Goal: Task Accomplishment & Management: Manage account settings

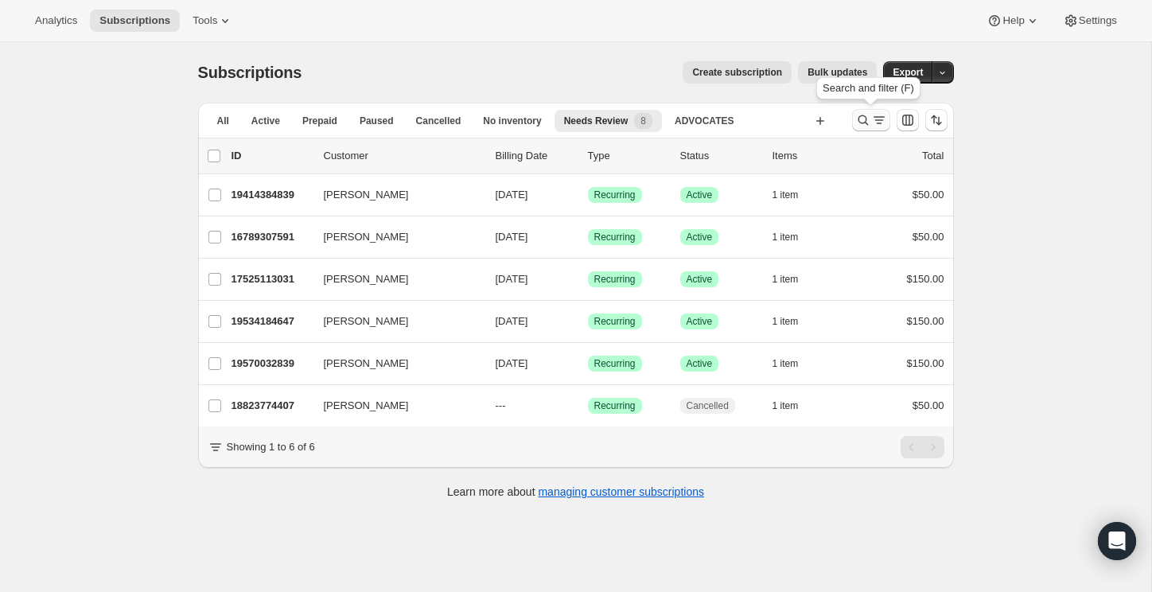
click at [862, 119] on icon "Search and filter results" at bounding box center [863, 120] width 16 height 16
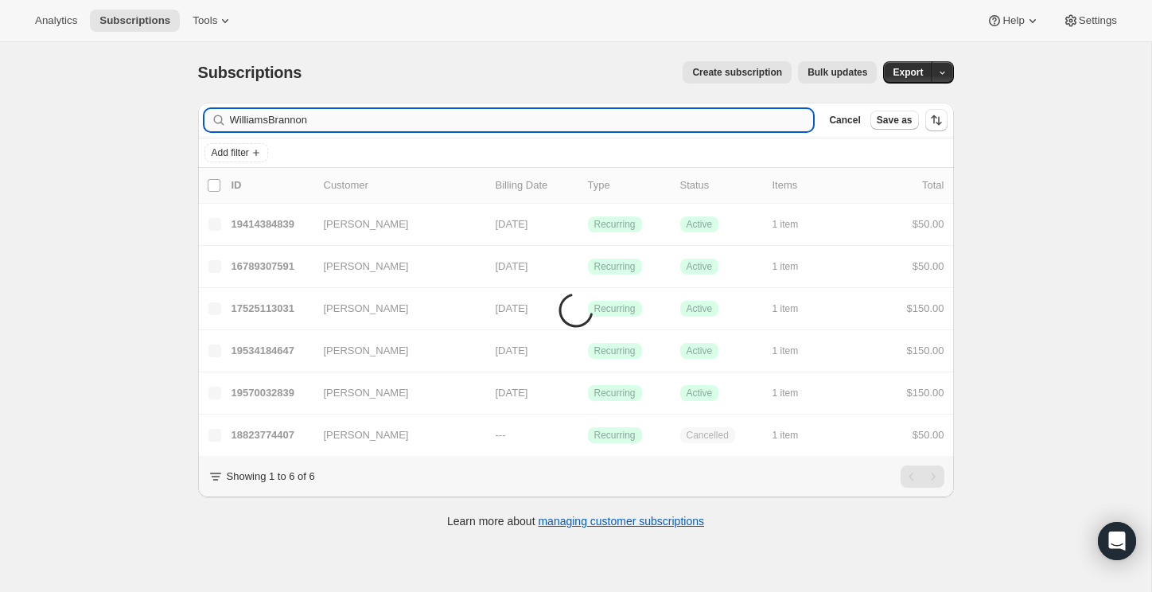
click at [527, 123] on input "WilliamsBrannon" at bounding box center [522, 120] width 584 height 22
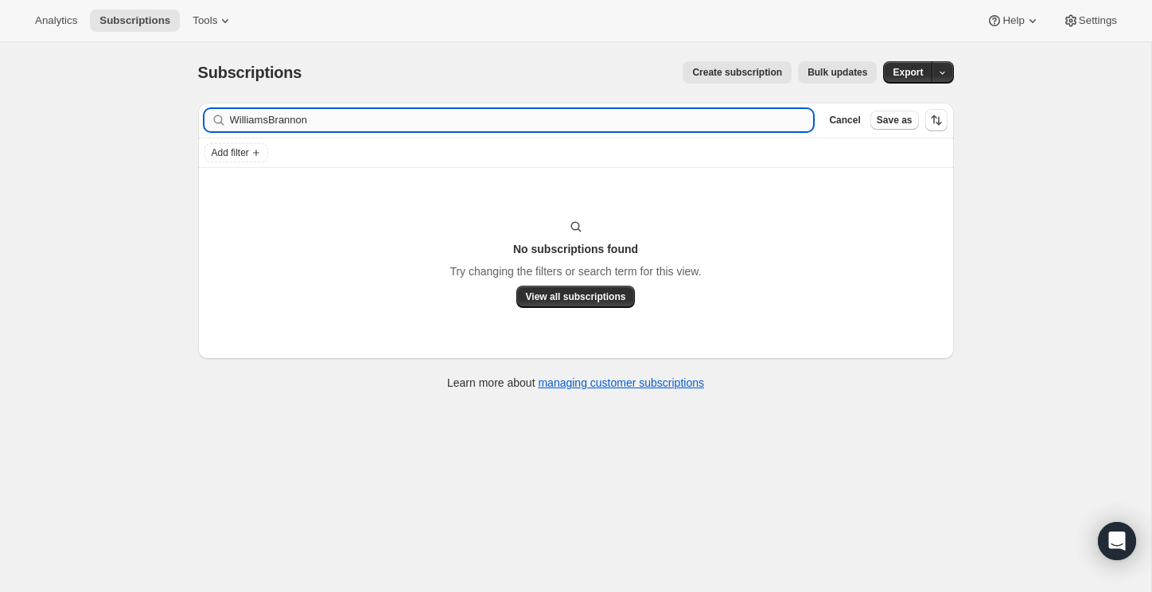
click at [527, 123] on input "WilliamsBrannon" at bounding box center [522, 120] width 584 height 22
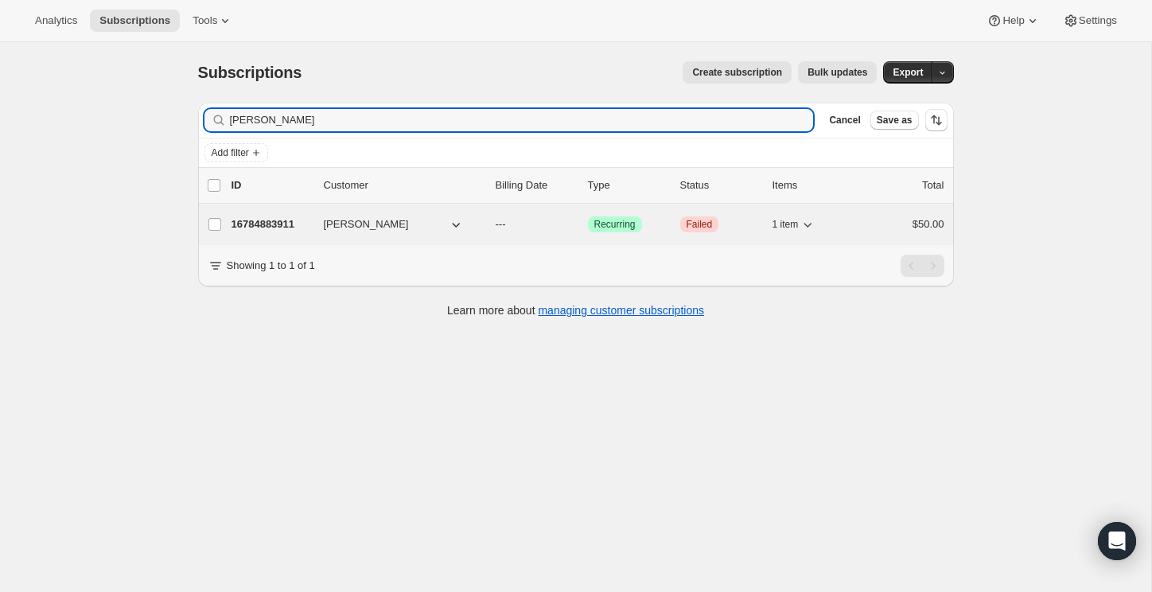
type input "[PERSON_NAME]"
click at [282, 224] on p "16784883911" at bounding box center [272, 224] width 80 height 16
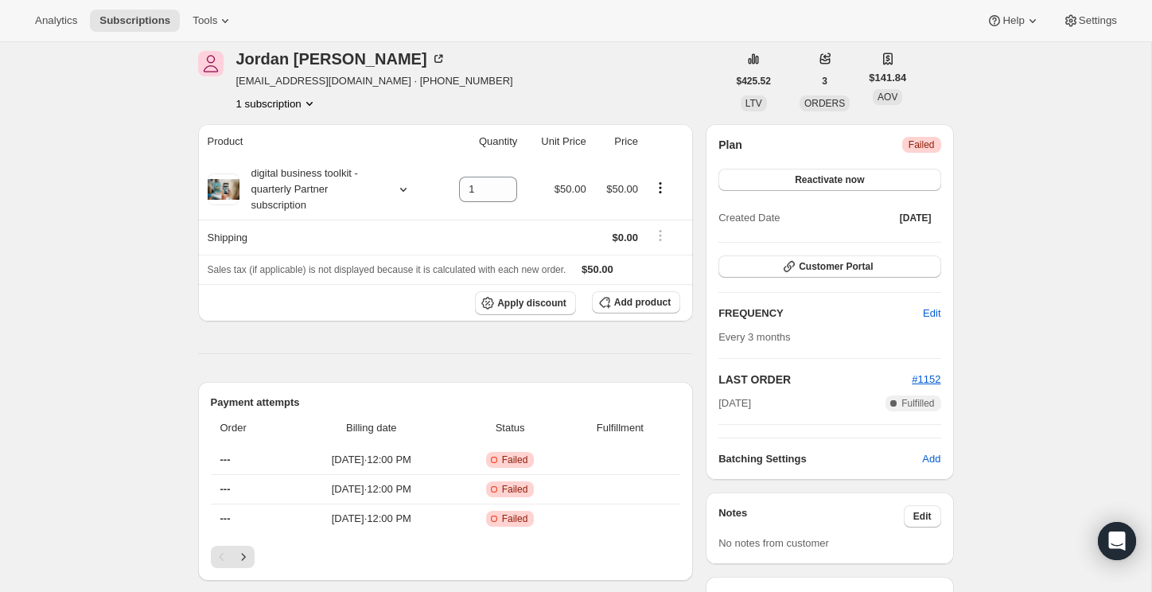
scroll to position [80, 0]
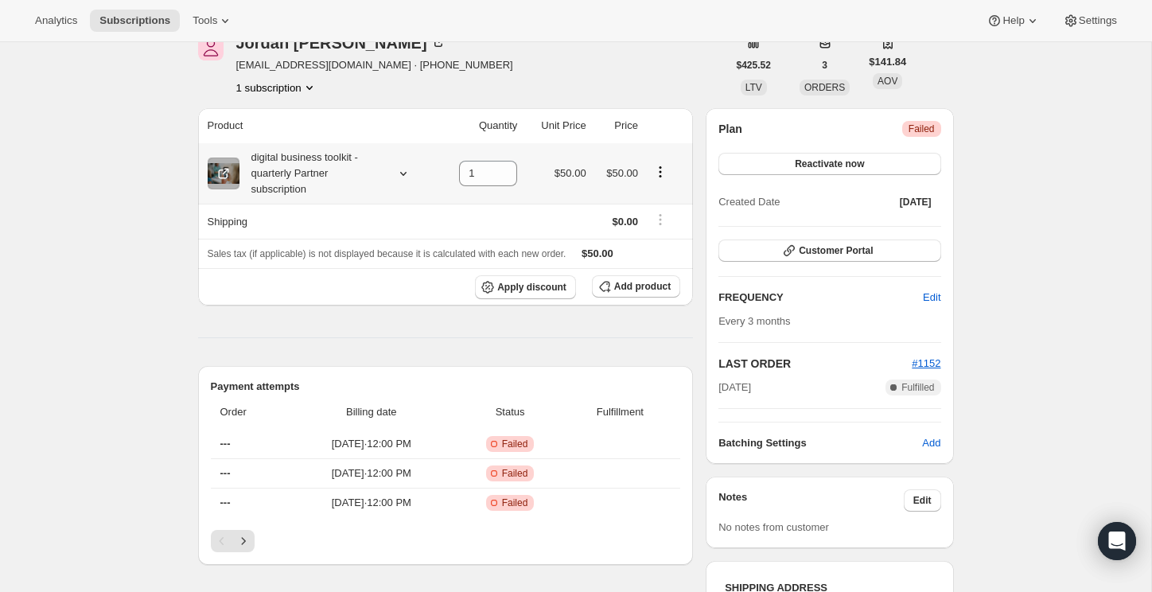
click at [663, 175] on icon "Product actions" at bounding box center [660, 172] width 16 height 16
click at [661, 172] on icon "Product actions" at bounding box center [660, 172] width 16 height 16
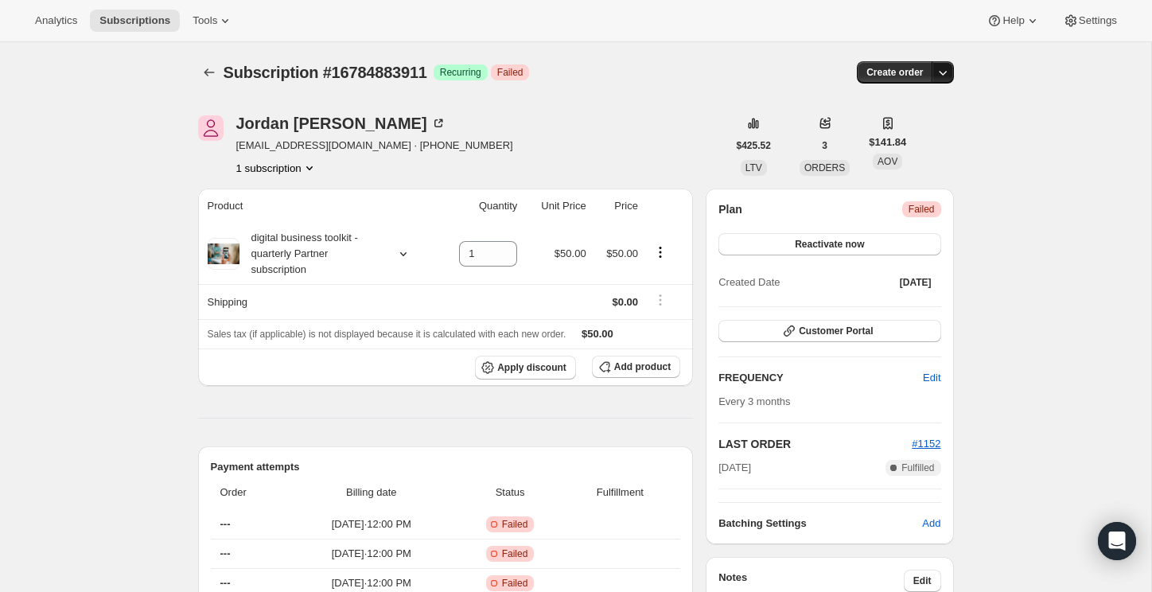
click at [949, 75] on icon "button" at bounding box center [943, 72] width 16 height 16
click at [656, 253] on icon "Product actions" at bounding box center [660, 252] width 16 height 16
click at [659, 254] on icon "Product actions" at bounding box center [660, 252] width 16 height 16
click at [660, 254] on icon "Product actions" at bounding box center [660, 252] width 16 height 16
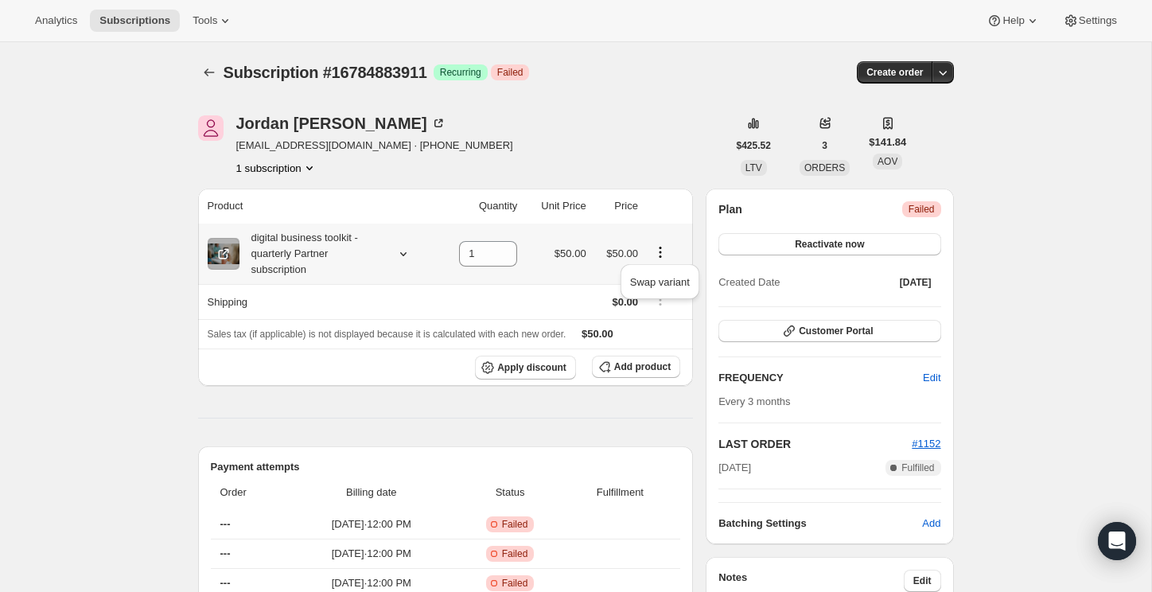
click at [660, 254] on icon "Product actions" at bounding box center [660, 252] width 16 height 16
